Goal: Book appointment/travel/reservation

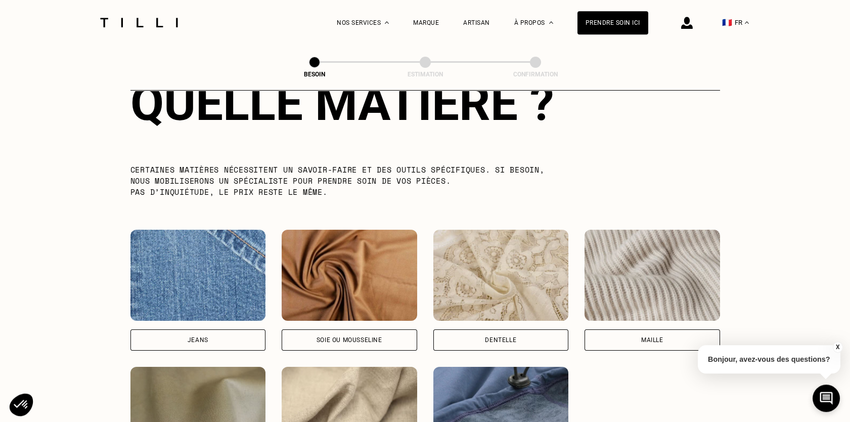
scroll to position [1041, 0]
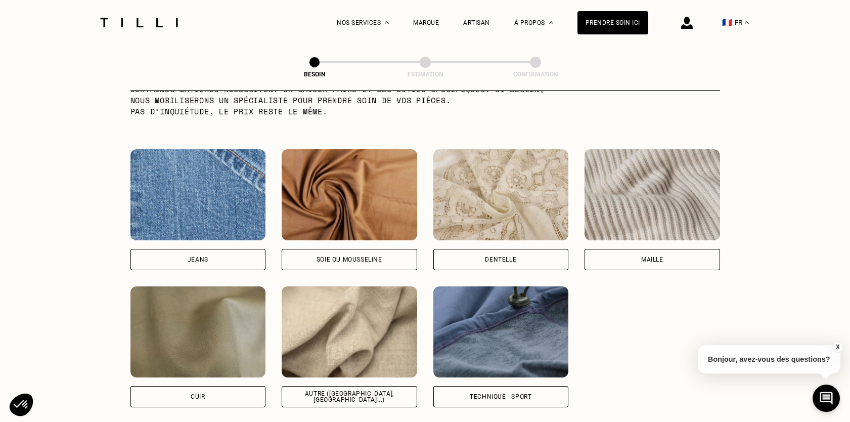
click at [363, 319] on img at bounding box center [349, 331] width 135 height 91
select select "FR"
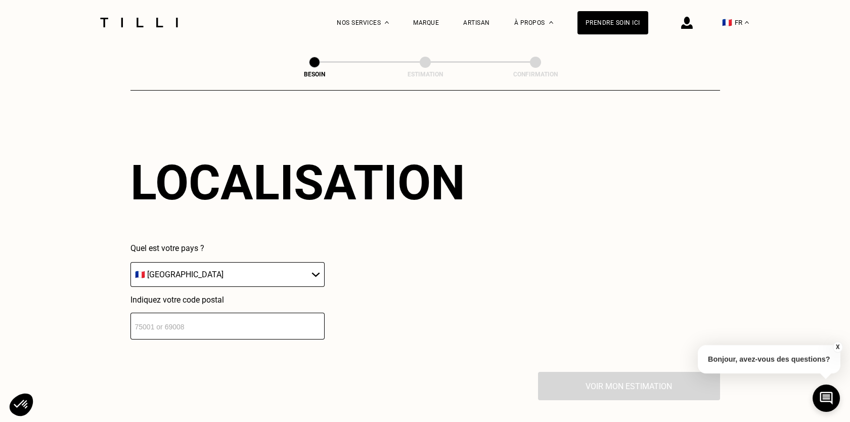
scroll to position [1358, 0]
click at [236, 313] on input "number" at bounding box center [227, 325] width 194 height 27
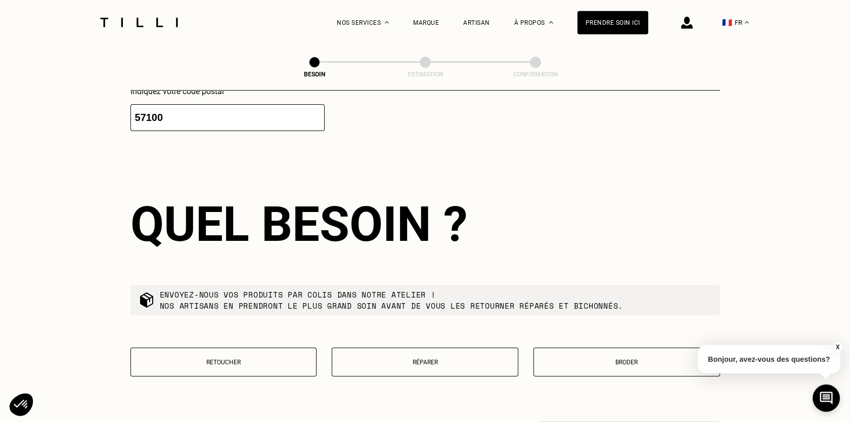
scroll to position [1551, 0]
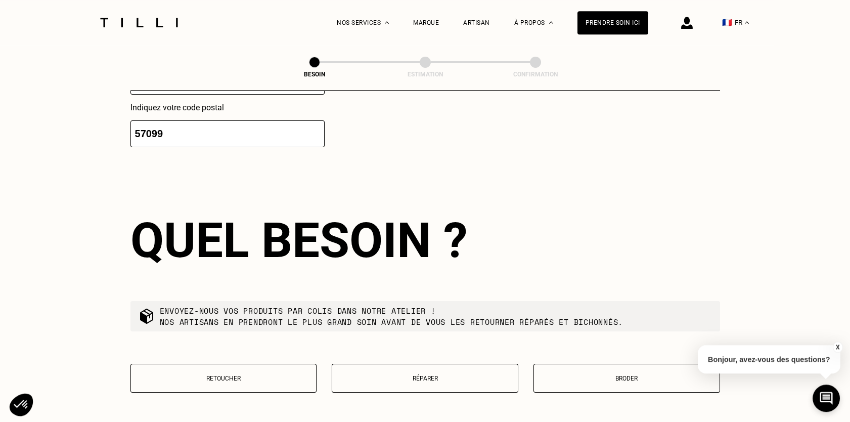
click at [316, 128] on input "57099" at bounding box center [227, 133] width 194 height 27
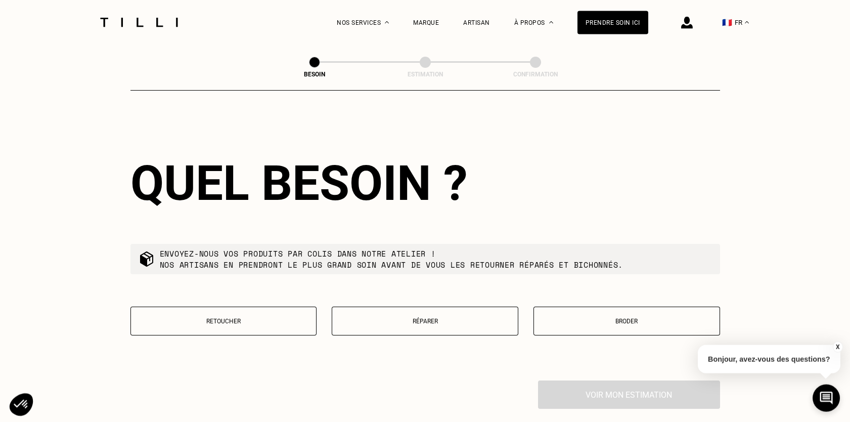
click at [316, 122] on div "Quel besoin ? Envoyez-nous vos produits par colis dans notre atelier ! Nos arti…" at bounding box center [424, 251] width 589 height 258
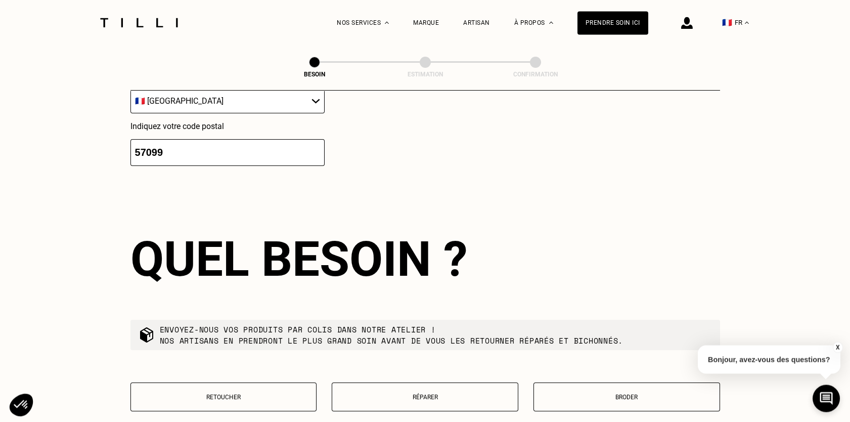
scroll to position [1501, 0]
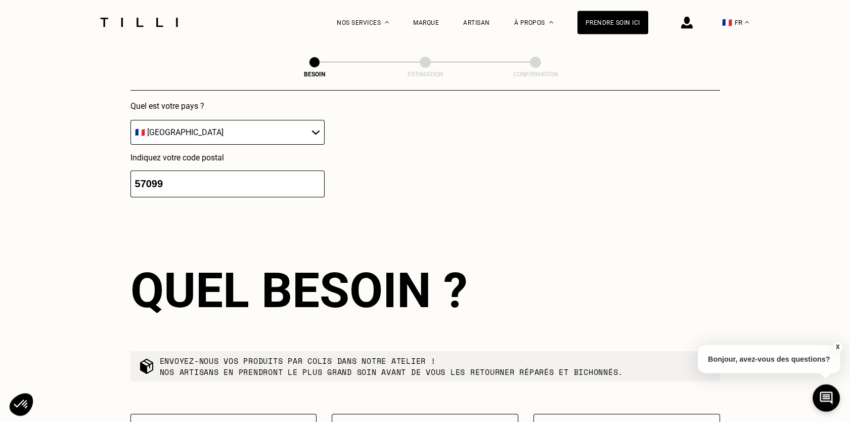
type input "57100"
click at [317, 174] on input "57100" at bounding box center [227, 183] width 194 height 27
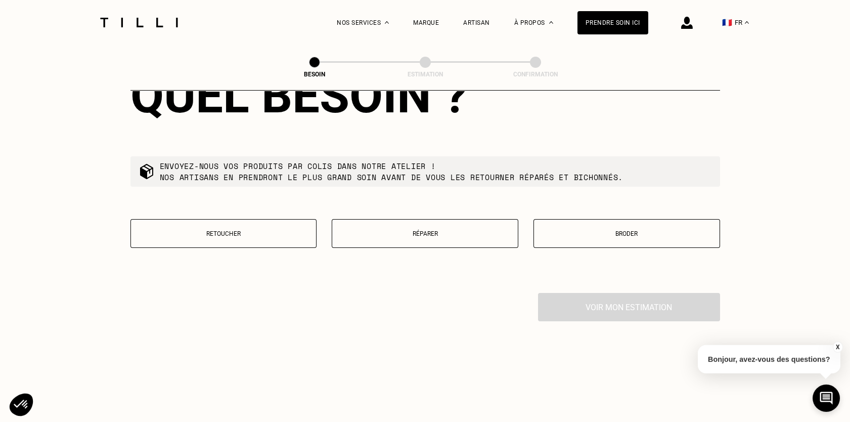
scroll to position [1718, 0]
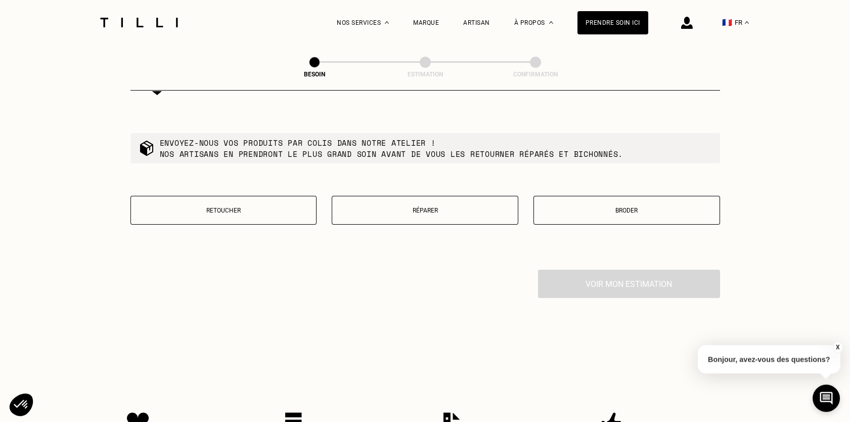
click at [243, 207] on p "Retoucher" at bounding box center [223, 210] width 175 height 7
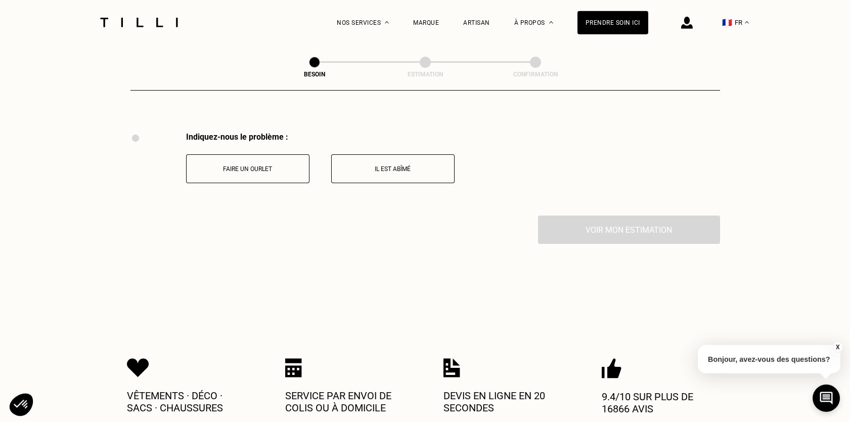
scroll to position [1763, 0]
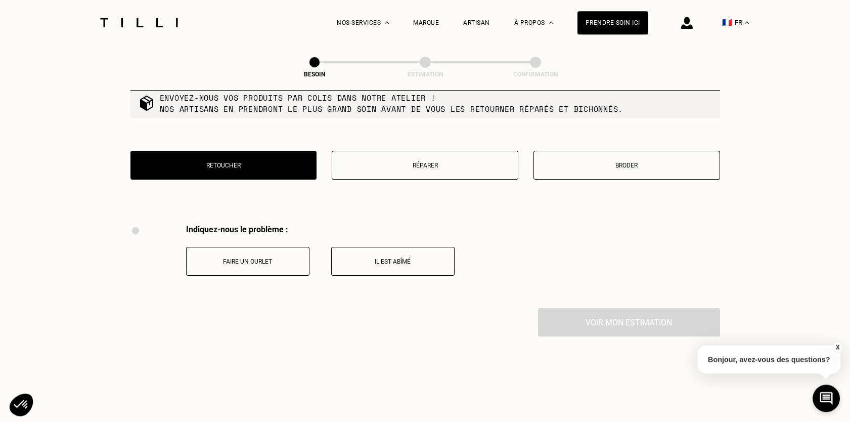
click at [499, 162] on p "Réparer" at bounding box center [424, 165] width 175 height 7
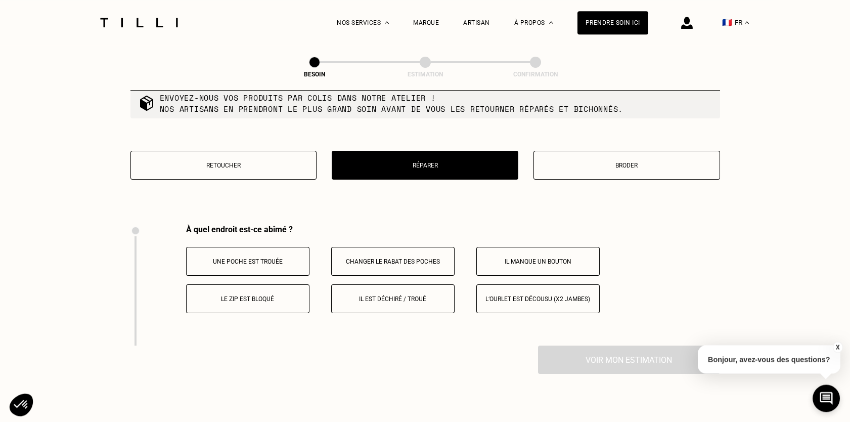
click at [610, 162] on p "Broder" at bounding box center [626, 165] width 175 height 7
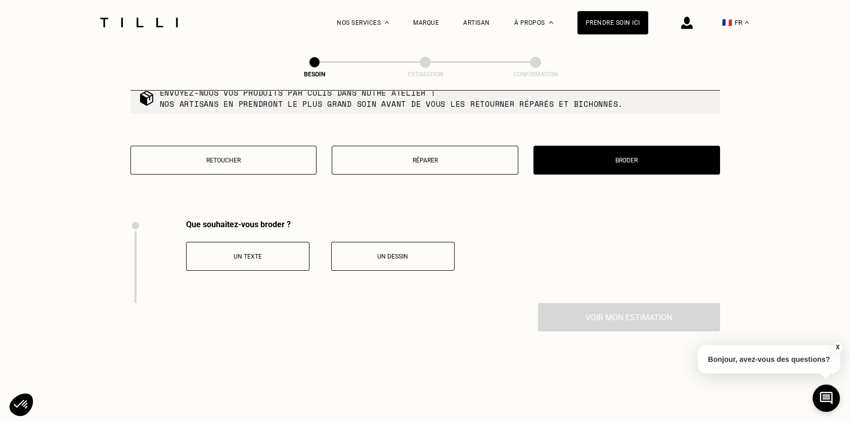
scroll to position [1710, 0]
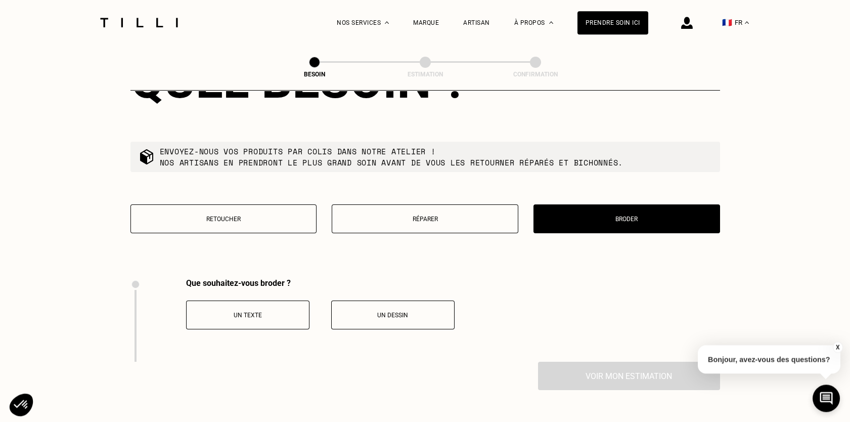
click at [207, 215] on p "Retoucher" at bounding box center [223, 218] width 175 height 7
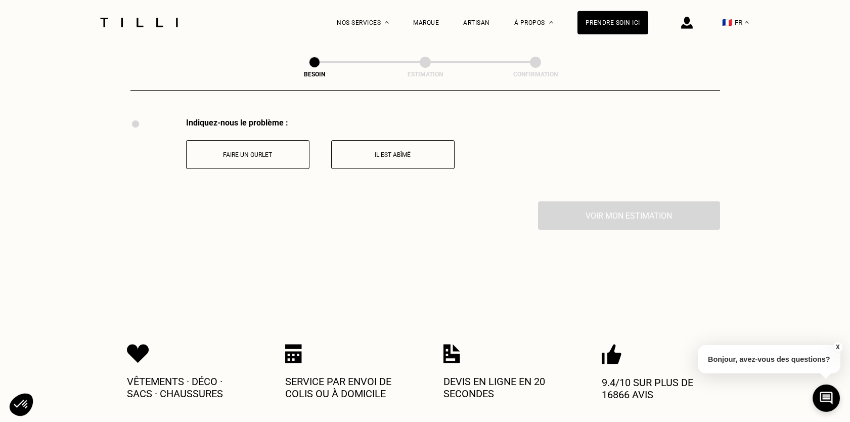
scroll to position [1871, 0]
click at [278, 151] on p "Faire un ourlet" at bounding box center [248, 154] width 112 height 7
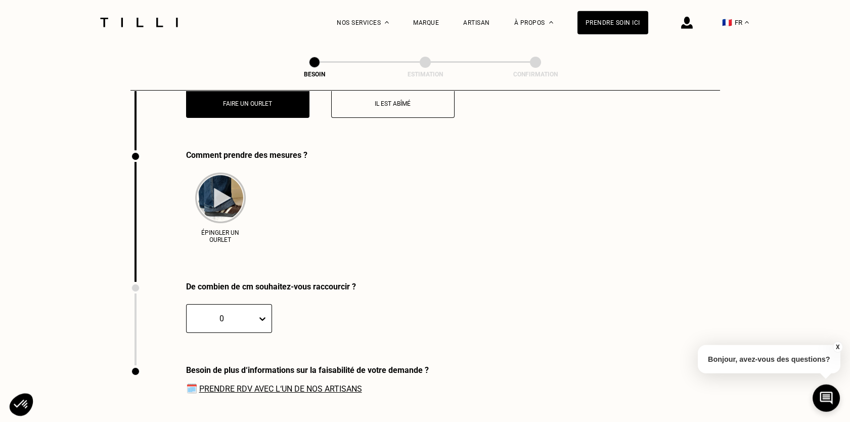
scroll to position [1900, 0]
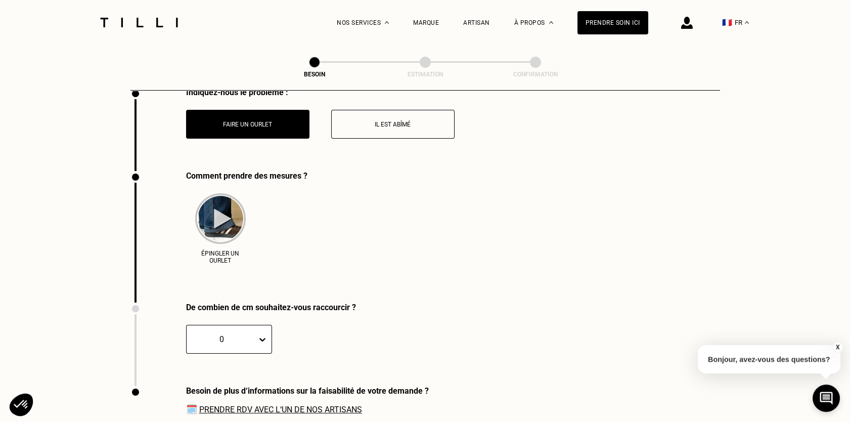
click at [234, 215] on img at bounding box center [220, 218] width 51 height 51
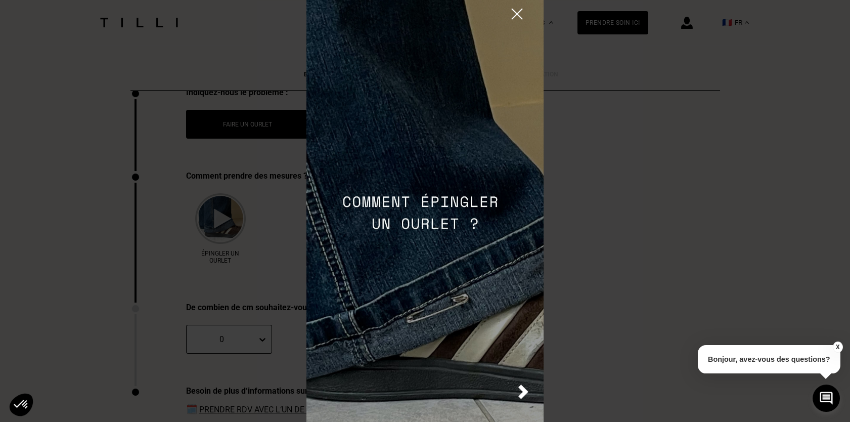
click at [521, 13] on img at bounding box center [517, 14] width 18 height 18
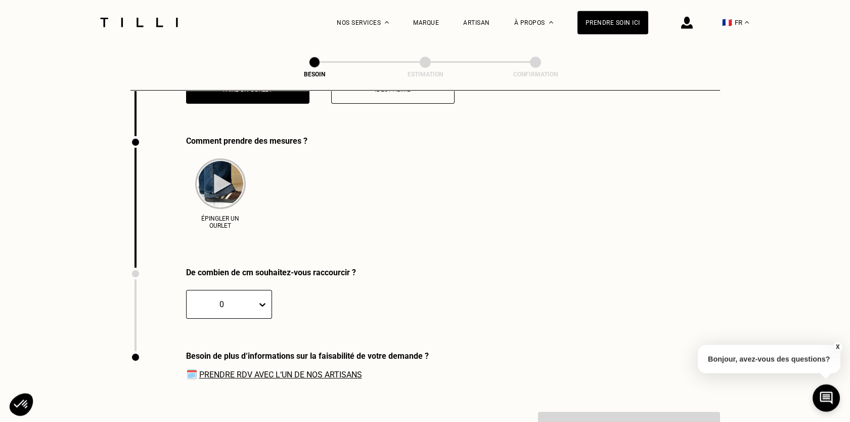
scroll to position [1954, 0]
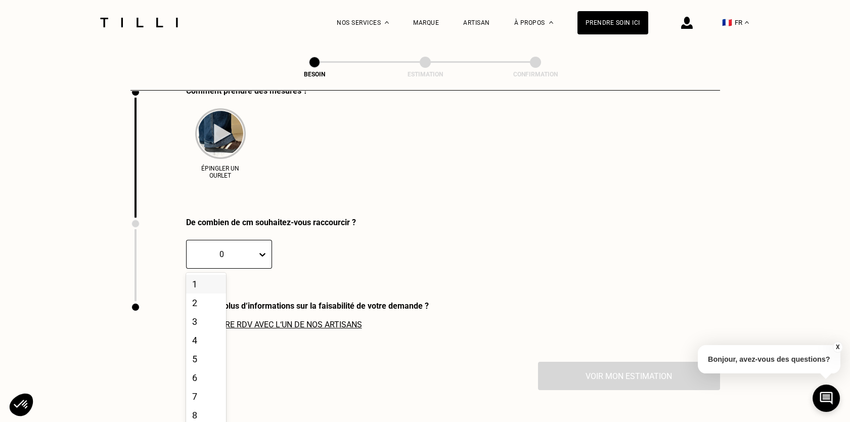
click at [257, 282] on div "De combien de cm souhaitez-vous raccourcir ? 20 results available. Use Up and D…" at bounding box center [242, 258] width 225 height 83
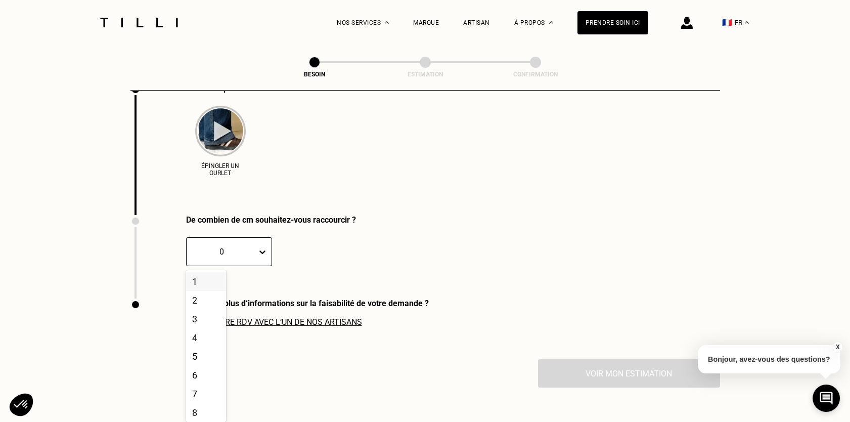
click at [425, 249] on div "De combien de cm souhaitez-vous raccourcir ? 20 results available. Use Up and D…" at bounding box center [424, 256] width 589 height 83
click at [262, 255] on div at bounding box center [264, 252] width 14 height 18
click at [201, 299] on div "2" at bounding box center [206, 300] width 40 height 19
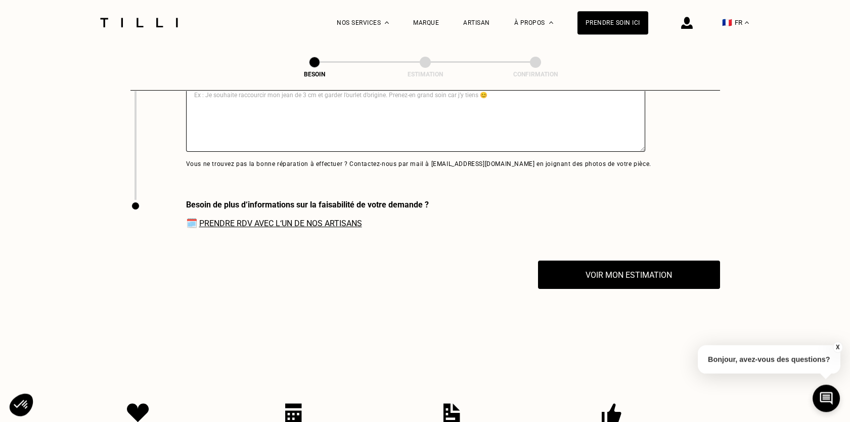
scroll to position [2256, 0]
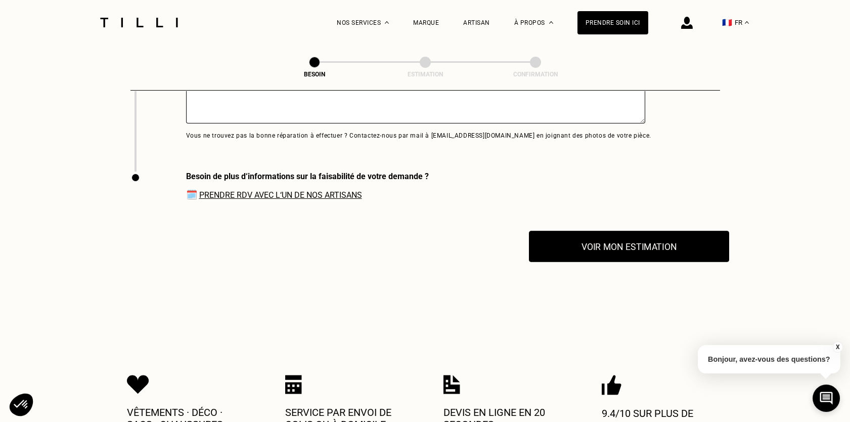
click at [614, 248] on button "Voir mon estimation" at bounding box center [629, 246] width 200 height 31
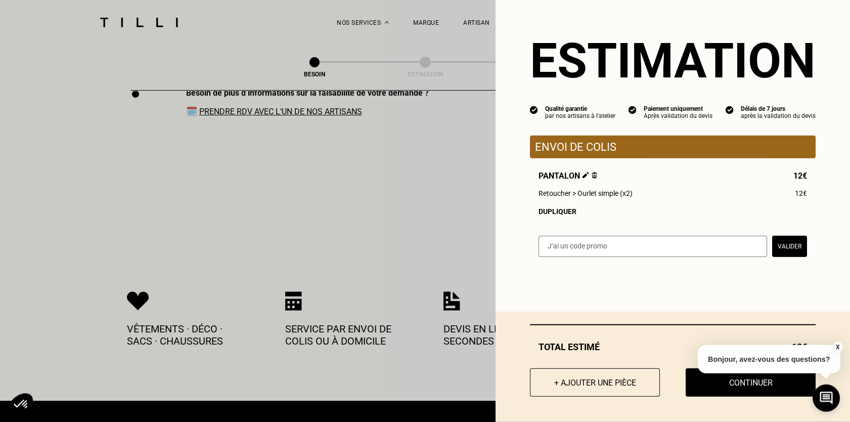
scroll to position [2149, 0]
